Goal: Navigation & Orientation: Find specific page/section

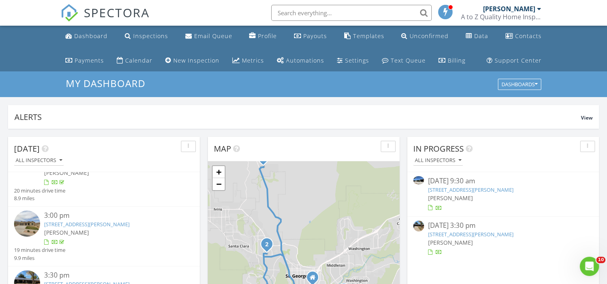
click at [159, 226] on div "1392 W Grapevine Dr, St. George, UT 84790" at bounding box center [111, 225] width 135 height 8
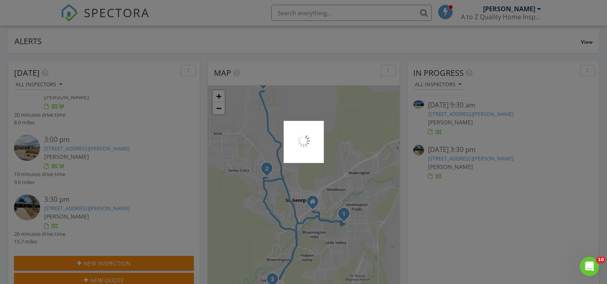
scroll to position [77, 0]
click at [119, 214] on div at bounding box center [303, 142] width 607 height 284
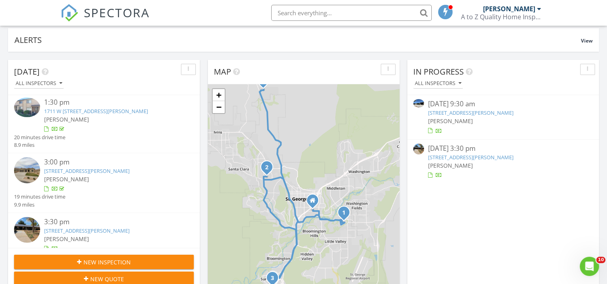
scroll to position [85, 0]
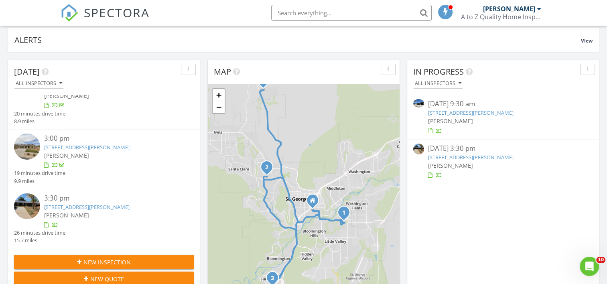
click at [126, 205] on link "5793 N 1850 W, St. George, UT 84770" at bounding box center [87, 207] width 86 height 7
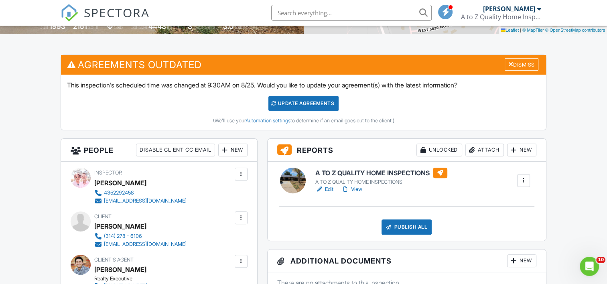
scroll to position [206, 0]
click at [359, 189] on link "View" at bounding box center [352, 189] width 21 height 8
